Goal: Task Accomplishment & Management: Use online tool/utility

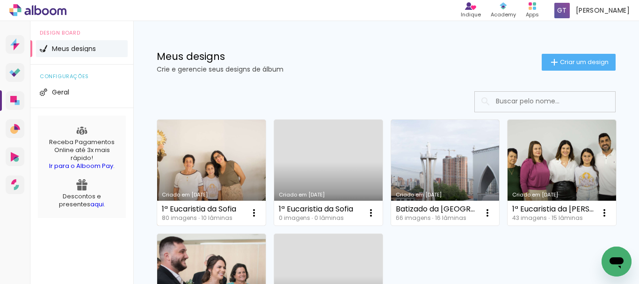
click at [195, 181] on link "Criado em [DATE]" at bounding box center [211, 173] width 108 height 106
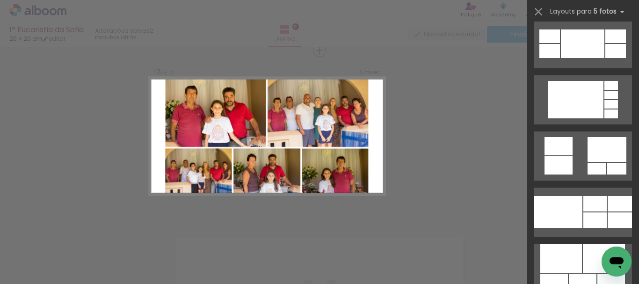
scroll to position [1917, 0]
click at [565, 228] on div at bounding box center [558, 212] width 49 height 32
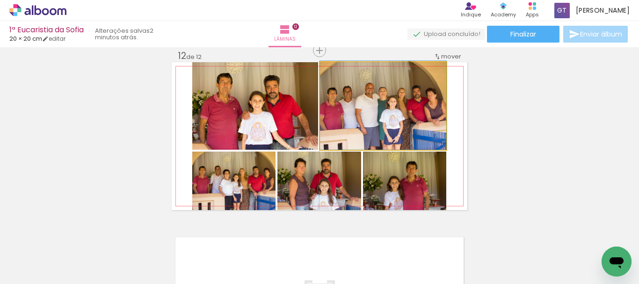
drag, startPoint x: 386, startPoint y: 126, endPoint x: 396, endPoint y: 107, distance: 21.5
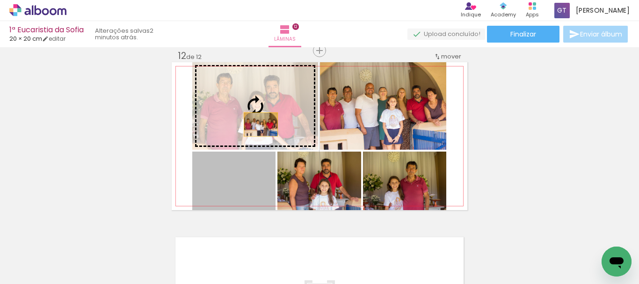
drag, startPoint x: 246, startPoint y: 186, endPoint x: 257, endPoint y: 124, distance: 62.3
click at [0, 0] on slot at bounding box center [0, 0] width 0 height 0
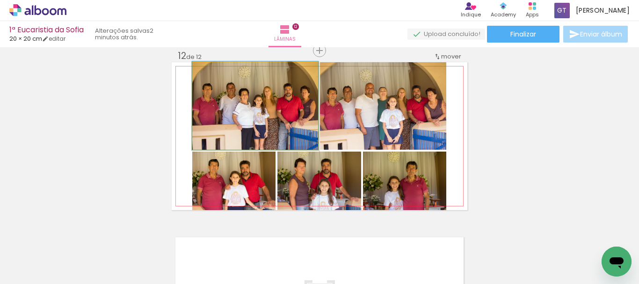
drag, startPoint x: 254, startPoint y: 116, endPoint x: 264, endPoint y: 113, distance: 9.9
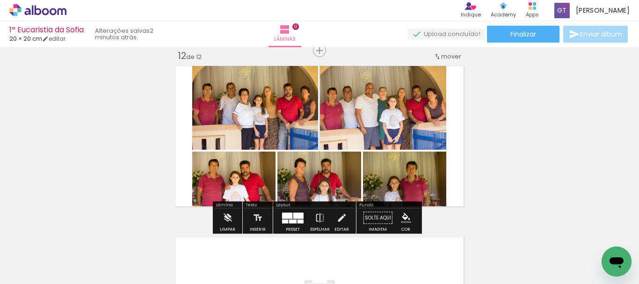
click at [263, 113] on quentale-photo at bounding box center [255, 105] width 126 height 87
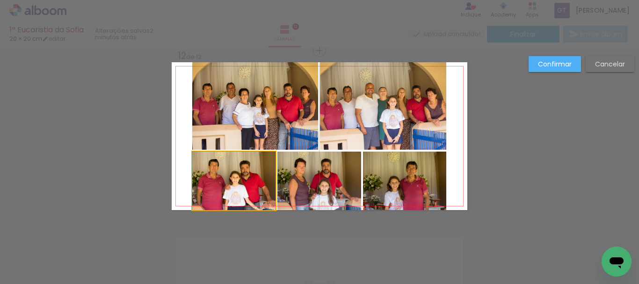
drag, startPoint x: 248, startPoint y: 185, endPoint x: 255, endPoint y: 181, distance: 7.7
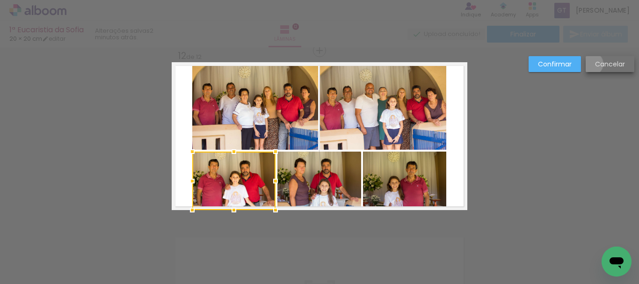
click at [592, 64] on paper-button "Cancelar" at bounding box center [609, 64] width 49 height 16
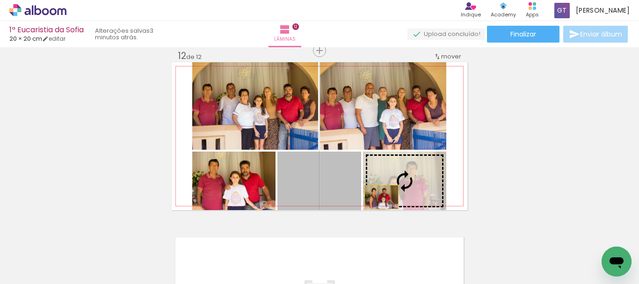
drag, startPoint x: 323, startPoint y: 195, endPoint x: 378, endPoint y: 197, distance: 54.7
click at [0, 0] on slot at bounding box center [0, 0] width 0 height 0
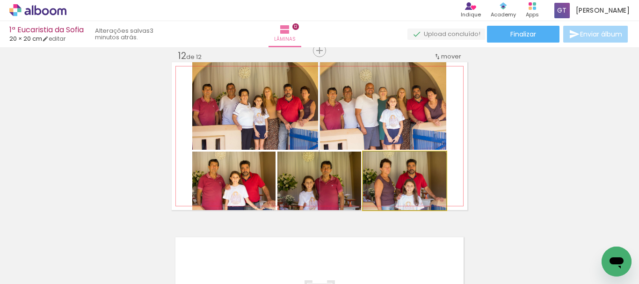
drag, startPoint x: 414, startPoint y: 192, endPoint x: 415, endPoint y: 187, distance: 5.7
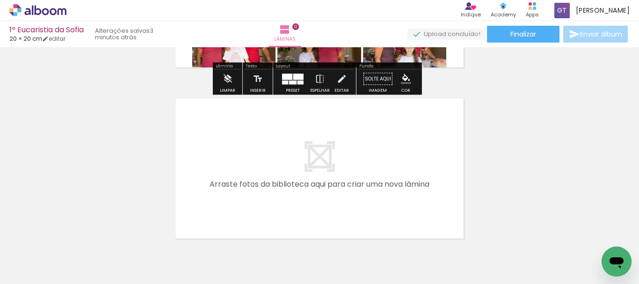
scroll to position [2082, 0]
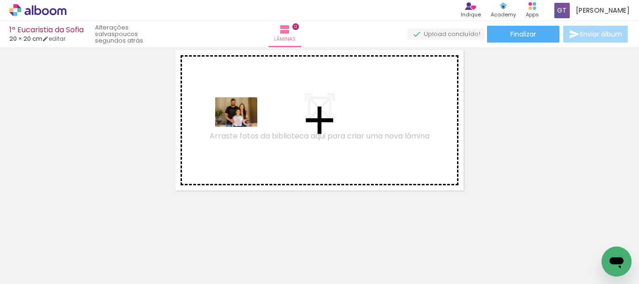
drag, startPoint x: 107, startPoint y: 249, endPoint x: 243, endPoint y: 125, distance: 184.0
click at [243, 125] on quentale-workspace at bounding box center [319, 142] width 639 height 284
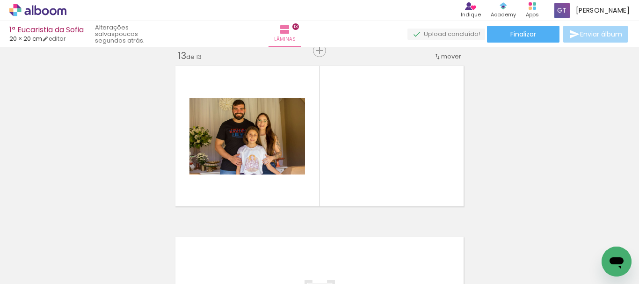
scroll to position [2066, 0]
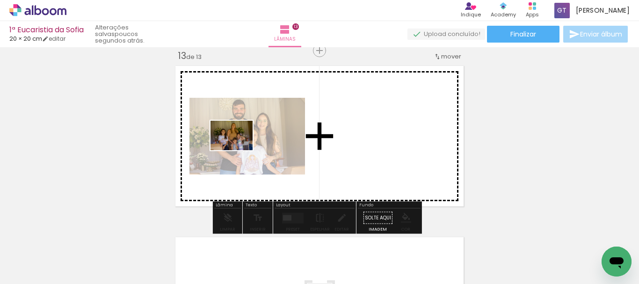
drag, startPoint x: 107, startPoint y: 256, endPoint x: 238, endPoint y: 149, distance: 169.9
click at [238, 149] on quentale-workspace at bounding box center [319, 142] width 639 height 284
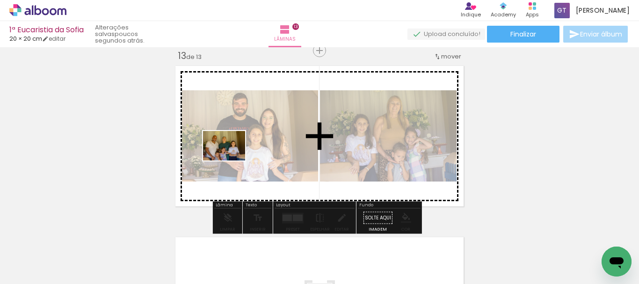
drag, startPoint x: 134, startPoint y: 239, endPoint x: 231, endPoint y: 159, distance: 126.2
click at [231, 159] on quentale-workspace at bounding box center [319, 142] width 639 height 284
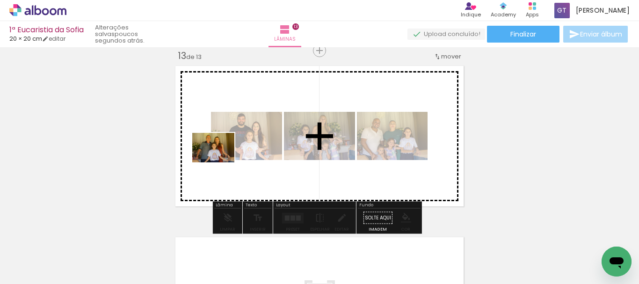
drag, startPoint x: 110, startPoint y: 258, endPoint x: 227, endPoint y: 159, distance: 153.3
click at [227, 159] on quentale-workspace at bounding box center [319, 142] width 639 height 284
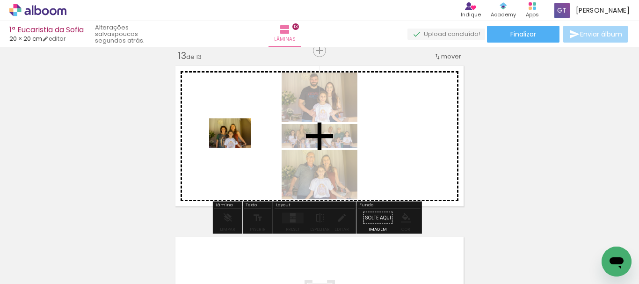
drag, startPoint x: 108, startPoint y: 262, endPoint x: 237, endPoint y: 146, distance: 173.5
click at [237, 146] on quentale-workspace at bounding box center [319, 142] width 639 height 284
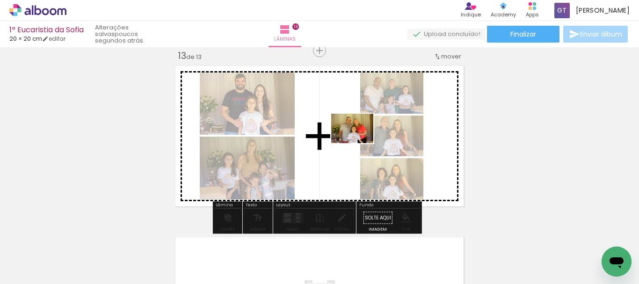
drag, startPoint x: 304, startPoint y: 261, endPoint x: 359, endPoint y: 142, distance: 131.2
click at [359, 142] on quentale-workspace at bounding box center [319, 142] width 639 height 284
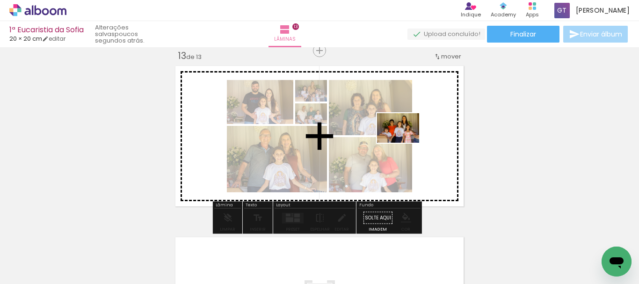
drag, startPoint x: 404, startPoint y: 263, endPoint x: 405, endPoint y: 141, distance: 122.1
click at [405, 141] on quentale-workspace at bounding box center [319, 142] width 639 height 284
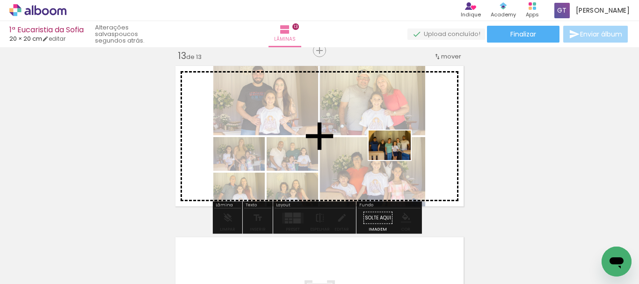
drag, startPoint x: 401, startPoint y: 254, endPoint x: 397, endPoint y: 156, distance: 98.7
click at [397, 156] on quentale-workspace at bounding box center [319, 142] width 639 height 284
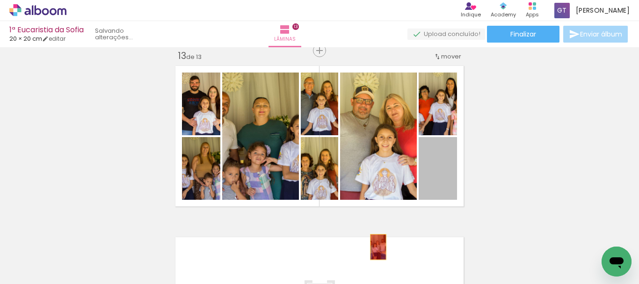
drag, startPoint x: 433, startPoint y: 188, endPoint x: 375, endPoint y: 247, distance: 83.0
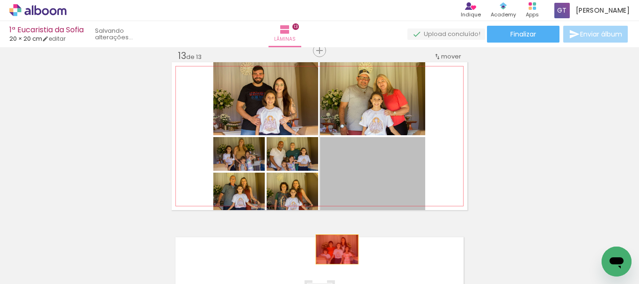
drag, startPoint x: 373, startPoint y: 181, endPoint x: 333, endPoint y: 249, distance: 79.4
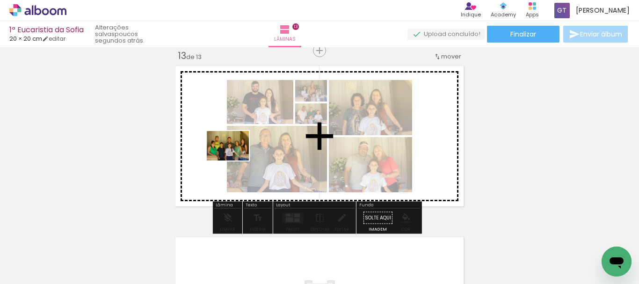
drag, startPoint x: 99, startPoint y: 253, endPoint x: 235, endPoint y: 159, distance: 165.3
click at [235, 159] on quentale-workspace at bounding box center [319, 142] width 639 height 284
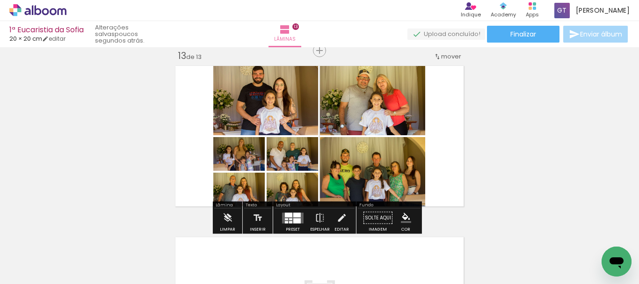
click at [0, 0] on paper-item at bounding box center [0, 0] width 0 height 0
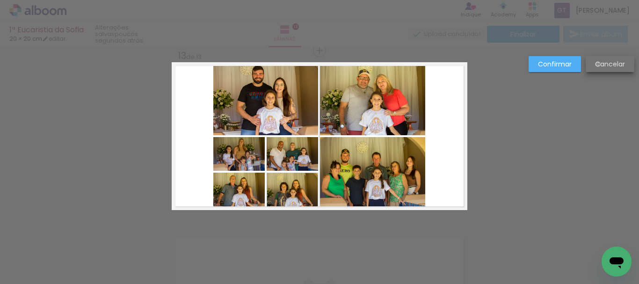
click at [0, 0] on slot "Cancelar" at bounding box center [0, 0] width 0 height 0
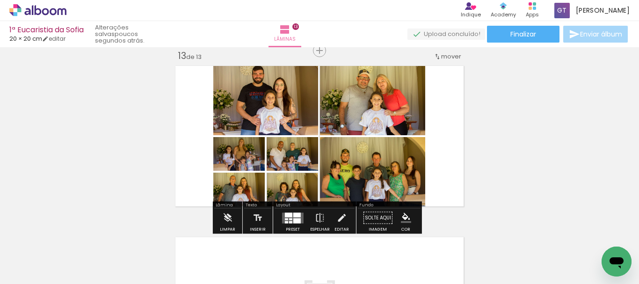
click at [290, 216] on div at bounding box center [288, 214] width 7 height 5
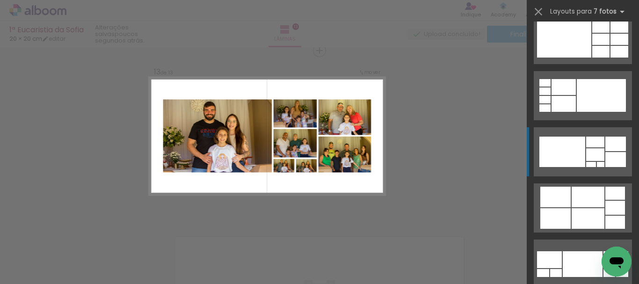
scroll to position [701, 0]
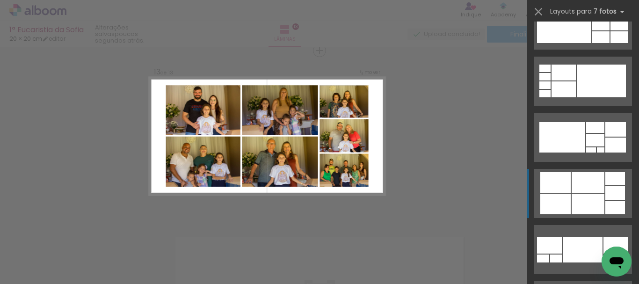
click at [544, 72] on div at bounding box center [544, 68] width 11 height 7
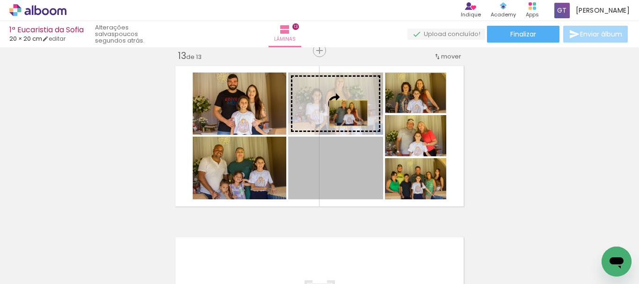
drag, startPoint x: 344, startPoint y: 184, endPoint x: 345, endPoint y: 113, distance: 71.1
click at [0, 0] on slot at bounding box center [0, 0] width 0 height 0
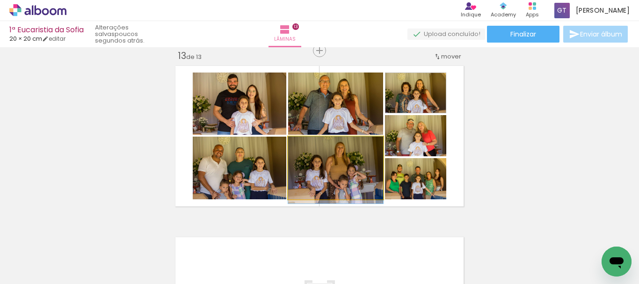
click at [335, 186] on quentale-photo at bounding box center [335, 168] width 95 height 63
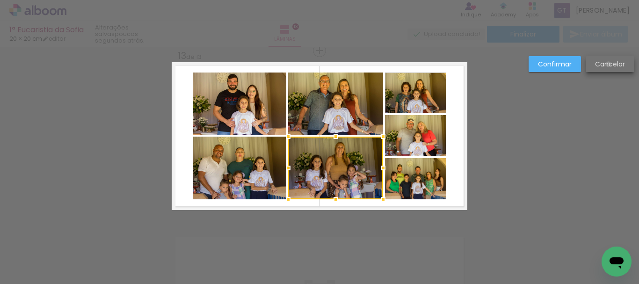
click at [0, 0] on slot "Cancelar" at bounding box center [0, 0] width 0 height 0
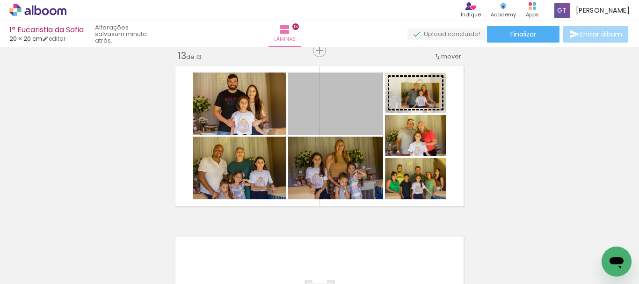
drag, startPoint x: 363, startPoint y: 121, endPoint x: 417, endPoint y: 95, distance: 59.0
click at [0, 0] on slot at bounding box center [0, 0] width 0 height 0
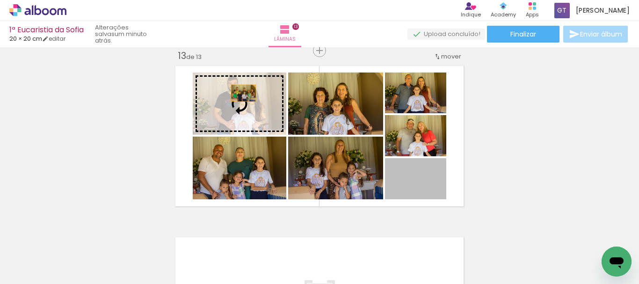
drag, startPoint x: 433, startPoint y: 193, endPoint x: 240, endPoint y: 94, distance: 217.3
click at [0, 0] on slot at bounding box center [0, 0] width 0 height 0
click at [240, 94] on quentale-photo at bounding box center [240, 103] width 94 height 62
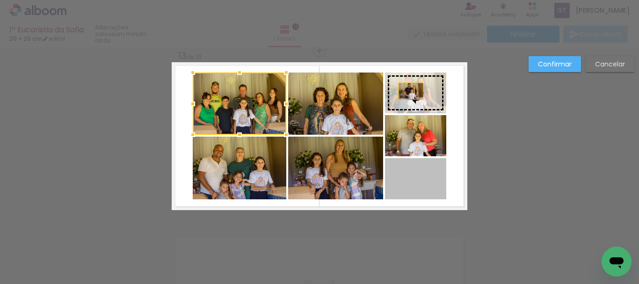
drag, startPoint x: 396, startPoint y: 178, endPoint x: 407, endPoint y: 91, distance: 87.7
click at [0, 0] on slot at bounding box center [0, 0] width 0 height 0
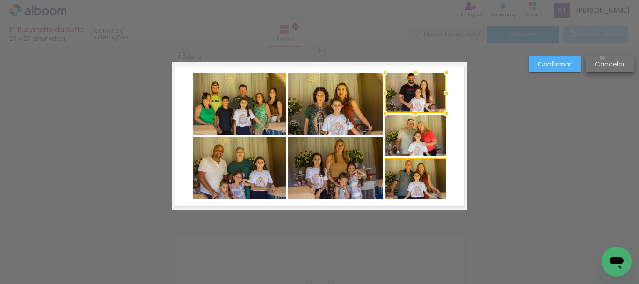
click at [602, 58] on paper-button "Cancelar" at bounding box center [609, 64] width 49 height 16
